Goal: Navigation & Orientation: Find specific page/section

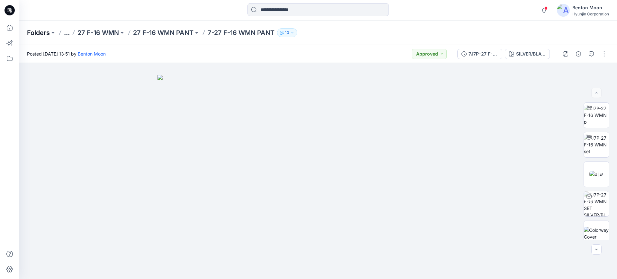
click at [46, 31] on p "Folders" at bounding box center [38, 32] width 23 height 9
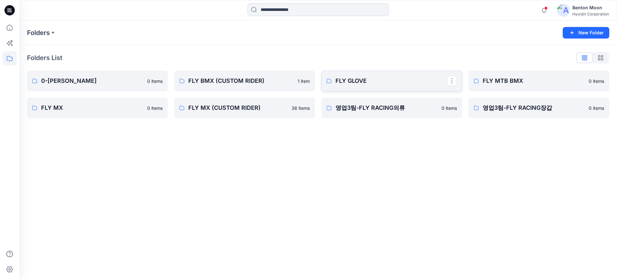
click at [405, 84] on p "FLY GLOVE" at bounding box center [391, 81] width 111 height 9
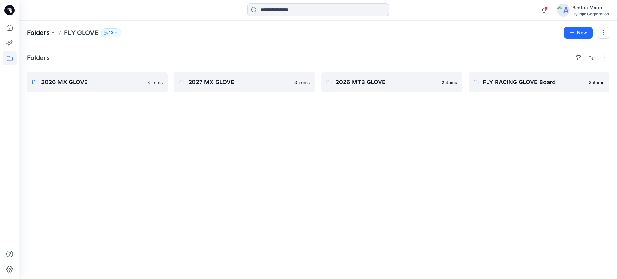
click at [47, 33] on p "Folders" at bounding box center [38, 32] width 23 height 9
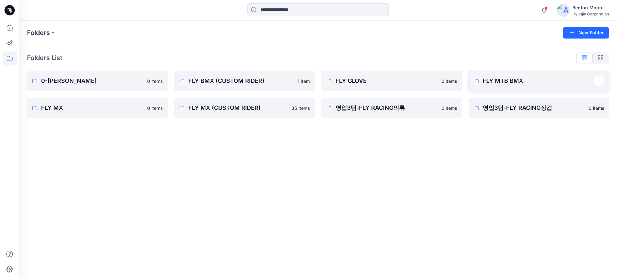
click at [495, 85] on p "FLY MTB BMX" at bounding box center [538, 81] width 111 height 9
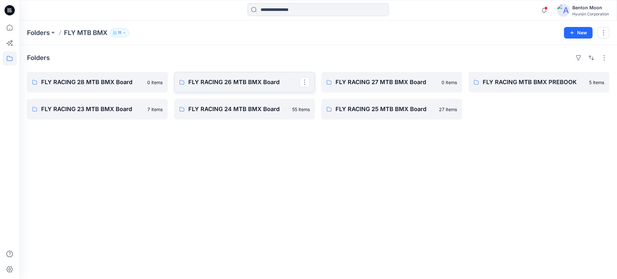
click at [261, 88] on link "FLY RACING 26 MTB BMX Board" at bounding box center [244, 82] width 141 height 21
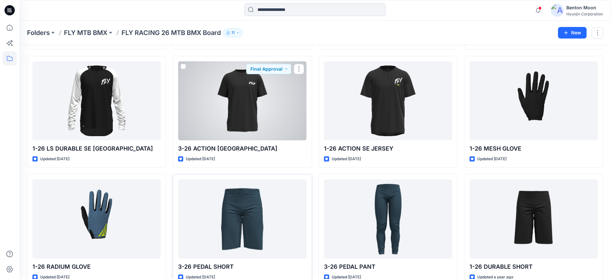
scroll to position [173, 0]
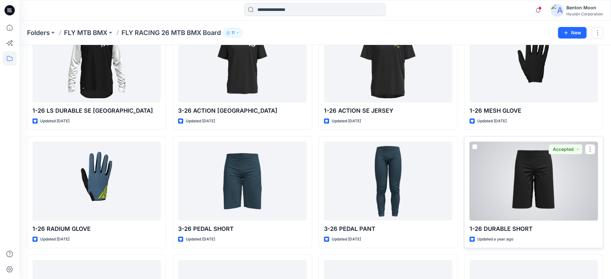
click at [505, 181] on div at bounding box center [534, 181] width 128 height 79
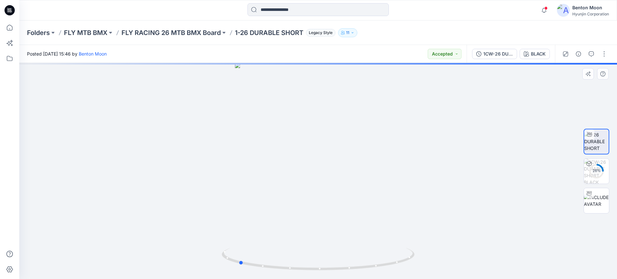
drag, startPoint x: 326, startPoint y: 253, endPoint x: 288, endPoint y: 223, distance: 48.6
click at [259, 247] on div at bounding box center [318, 171] width 598 height 216
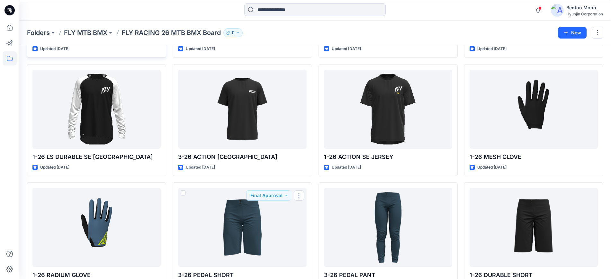
scroll to position [52, 0]
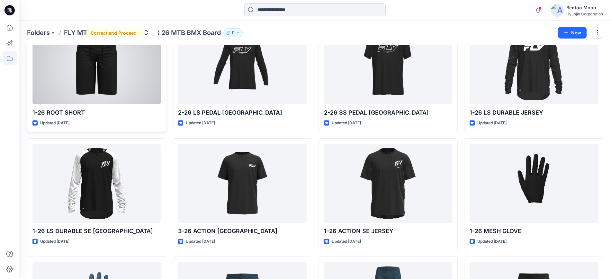
click at [99, 75] on div at bounding box center [96, 64] width 128 height 79
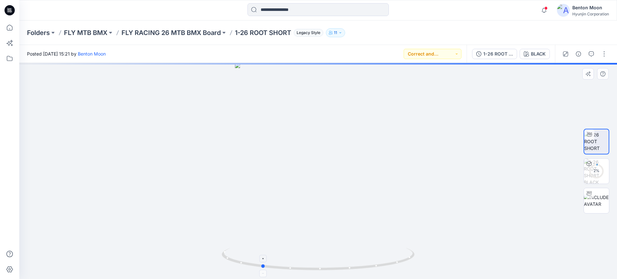
drag, startPoint x: 319, startPoint y: 253, endPoint x: 267, endPoint y: 258, distance: 52.4
click at [267, 258] on icon at bounding box center [319, 260] width 195 height 24
drag, startPoint x: 353, startPoint y: 222, endPoint x: 305, endPoint y: 241, distance: 52.1
click at [291, 233] on div at bounding box center [318, 171] width 598 height 216
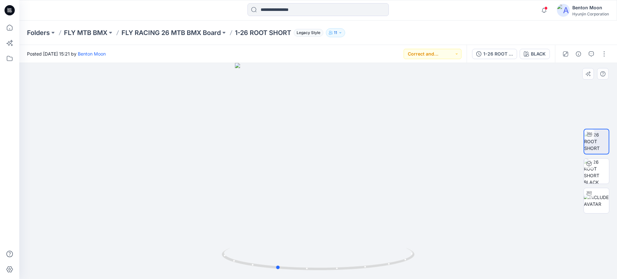
drag, startPoint x: 325, startPoint y: 241, endPoint x: 372, endPoint y: 221, distance: 50.6
click at [396, 210] on div at bounding box center [318, 171] width 598 height 216
